Goal: Task Accomplishment & Management: Use online tool/utility

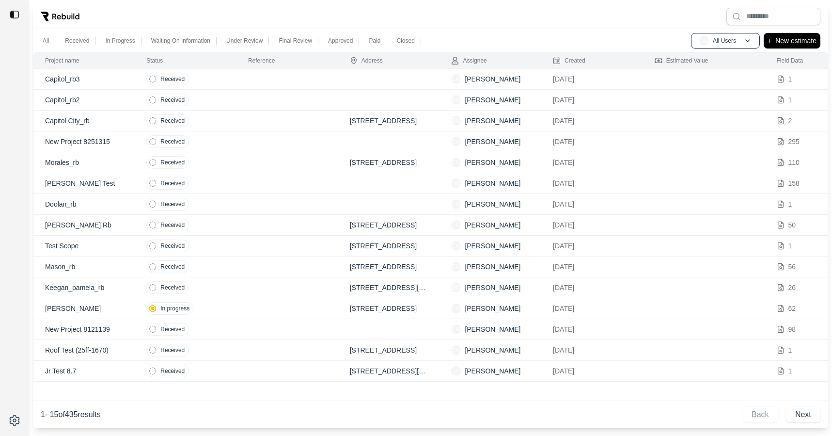
click at [225, 240] on td "Received" at bounding box center [186, 245] width 102 height 21
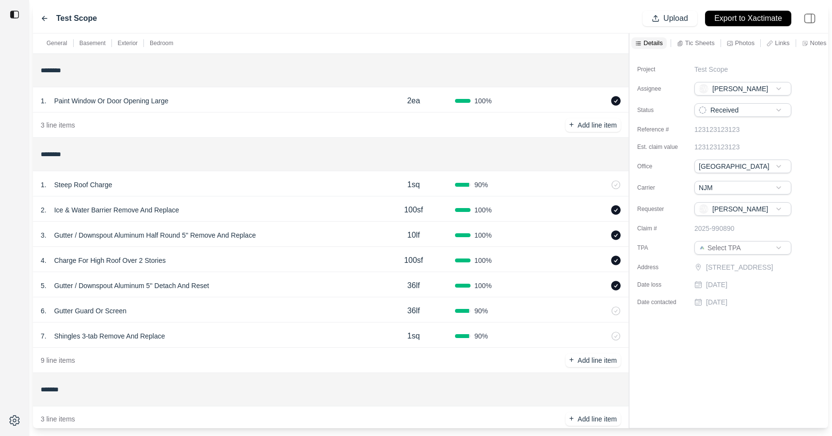
scroll to position [102, 0]
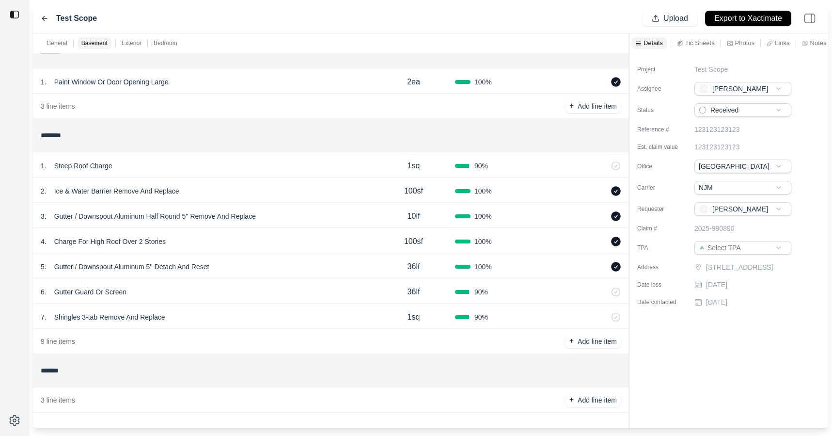
click at [285, 311] on div "7 . Shingles 3-tab Remove And Replace" at bounding box center [206, 317] width 331 height 14
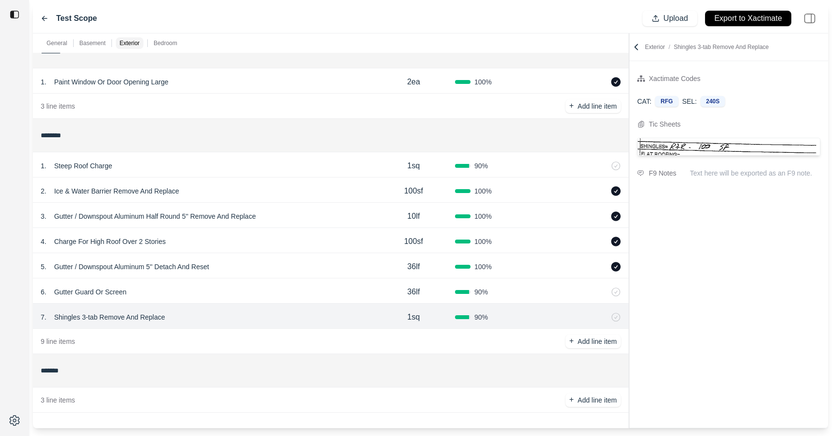
click at [97, 317] on p "Shingles 3-tab Remove And Replace" at bounding box center [109, 317] width 119 height 14
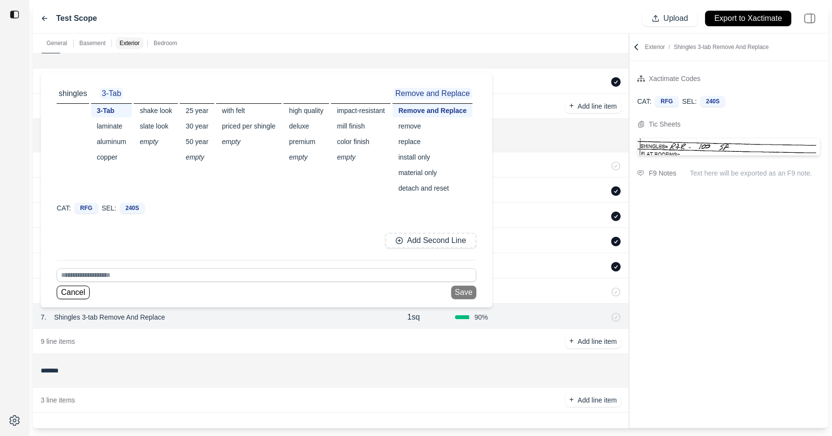
click at [414, 124] on div "remove" at bounding box center [432, 126] width 80 height 14
click at [67, 292] on button "Cancel" at bounding box center [73, 292] width 33 height 14
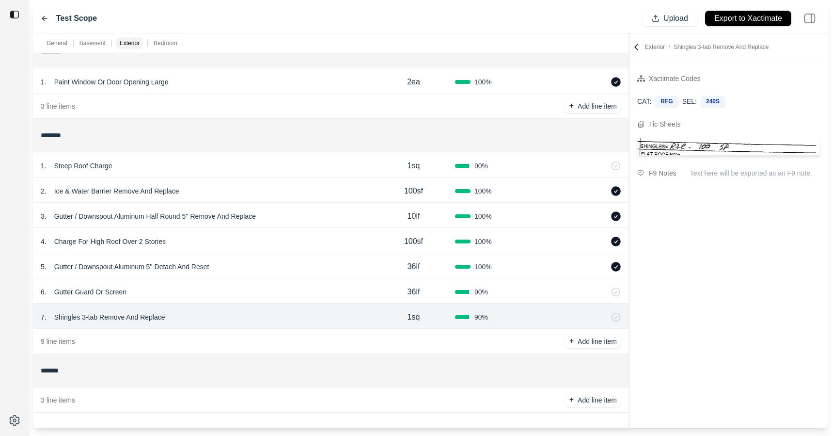
click at [11, 242] on div at bounding box center [14, 218] width 29 height 436
click at [190, 294] on div "6 . Gutter Guard Or Screen" at bounding box center [206, 292] width 331 height 14
select select "*"
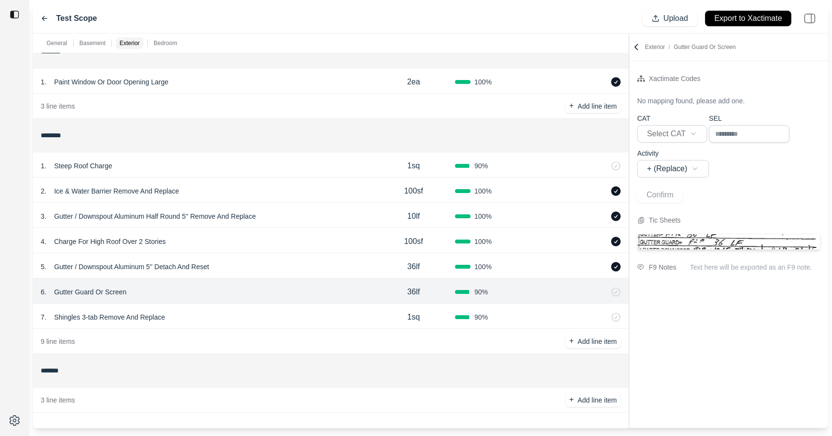
click at [189, 319] on div "7 . Shingles 3-tab Remove And Replace" at bounding box center [206, 317] width 331 height 14
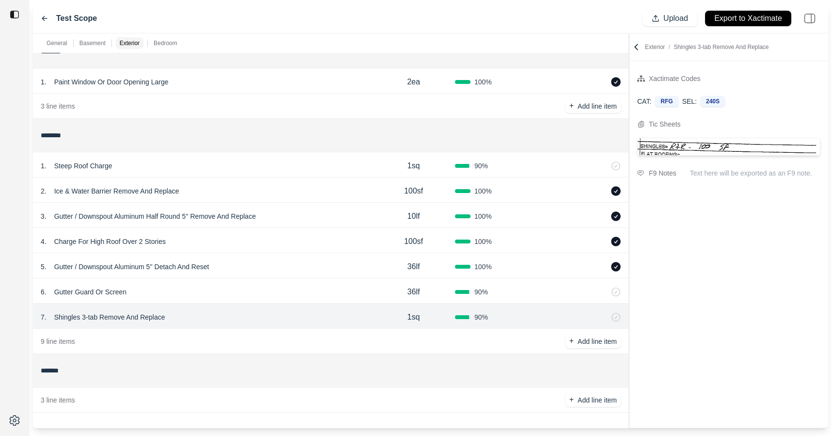
scroll to position [0, 0]
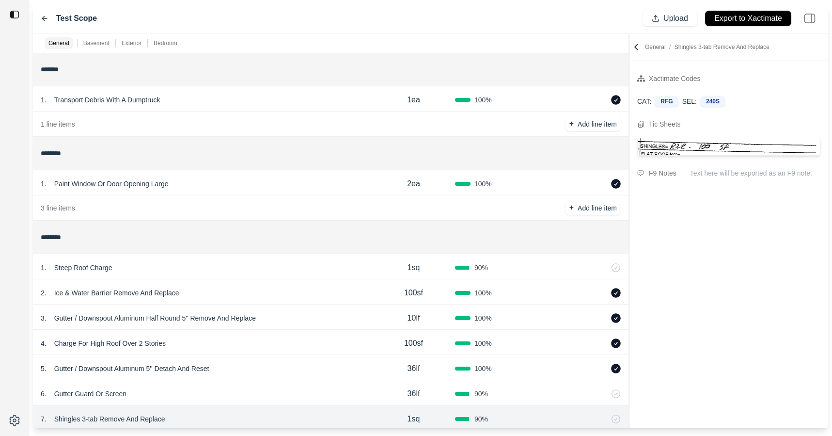
click at [47, 14] on div "Test Scope" at bounding box center [69, 19] width 56 height 12
click at [43, 17] on icon at bounding box center [44, 18] width 5 height 4
